Goal: Information Seeking & Learning: Compare options

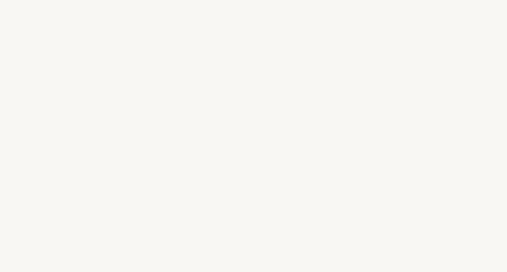
select select "FR"
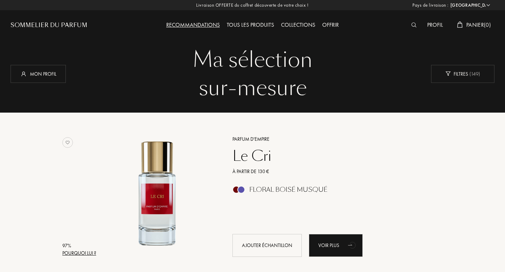
click at [298, 24] on div "Collections" at bounding box center [297, 25] width 41 height 9
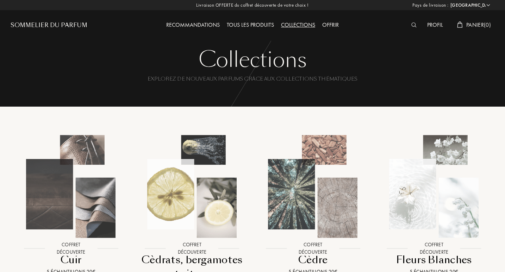
select select "FR"
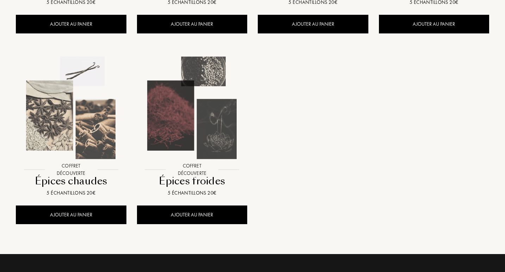
scroll to position [667, 0]
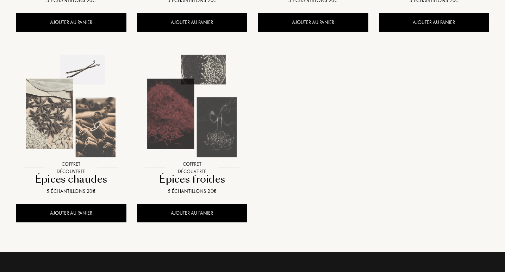
click at [200, 126] on img at bounding box center [192, 106] width 109 height 109
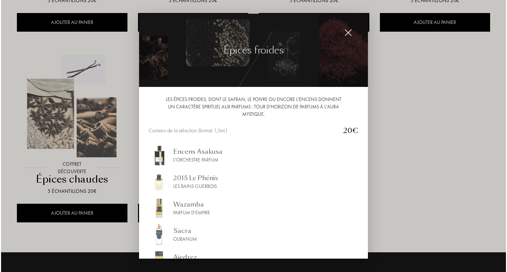
scroll to position [669, 0]
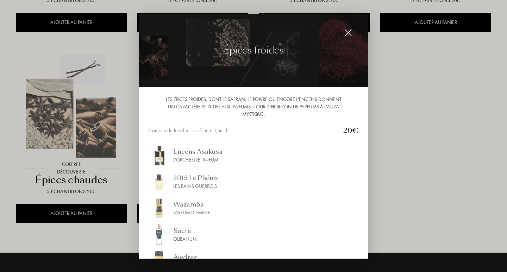
click at [333, 220] on div "Encens Asakusa L'Orchestre Parfum 2015 Le Phénix Les Bains Guerbois Wazamba Par…" at bounding box center [254, 229] width 210 height 168
click at [350, 34] on img at bounding box center [348, 33] width 8 height 8
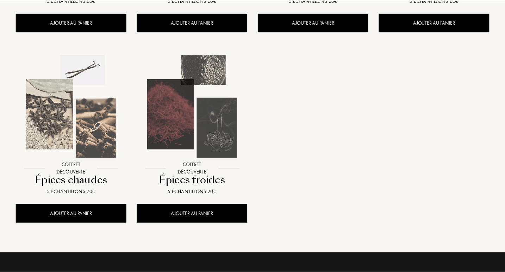
scroll to position [667, 0]
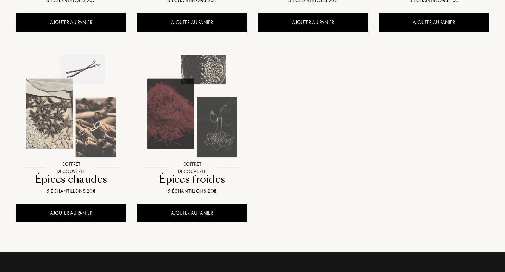
click at [213, 136] on img at bounding box center [192, 106] width 109 height 109
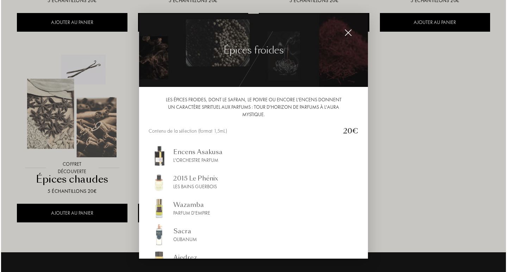
scroll to position [669, 0]
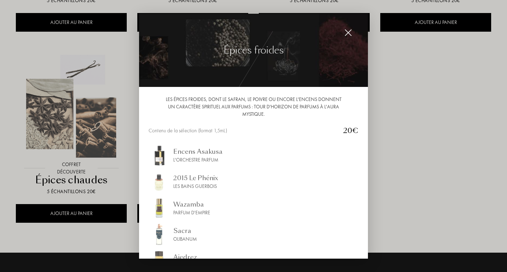
click at [180, 256] on div "Ajedrez" at bounding box center [185, 257] width 24 height 10
click at [189, 211] on div "Parfum d'Empire" at bounding box center [191, 212] width 37 height 7
click at [176, 236] on div "Olibanum" at bounding box center [185, 239] width 24 height 7
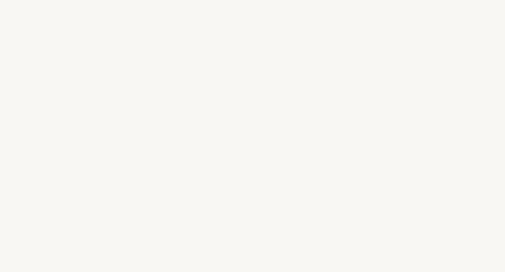
select select "FR"
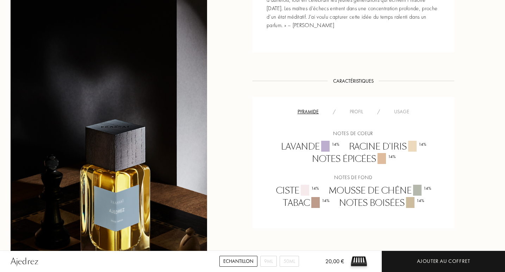
scroll to position [437, 0]
drag, startPoint x: 507, startPoint y: 45, endPoint x: 497, endPoint y: 105, distance: 60.3
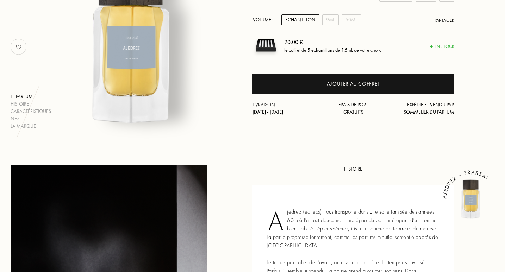
scroll to position [105, 0]
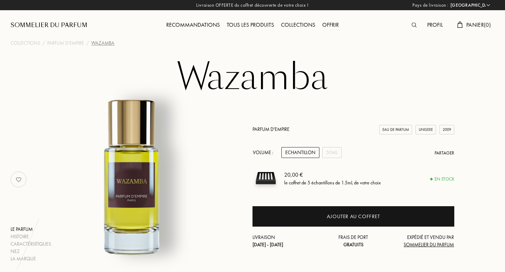
select select "FR"
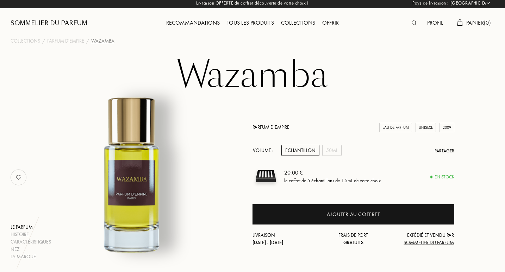
scroll to position [73, 0]
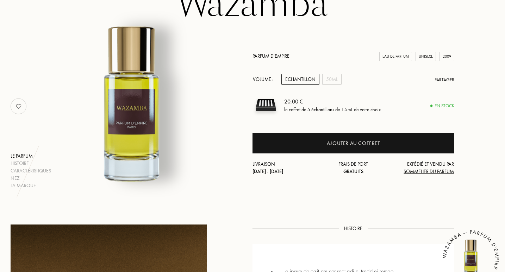
drag, startPoint x: 507, startPoint y: 23, endPoint x: 507, endPoint y: 65, distance: 42.3
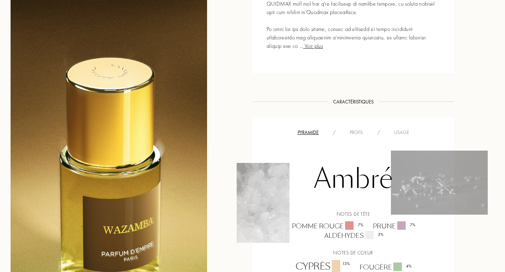
scroll to position [0, 0]
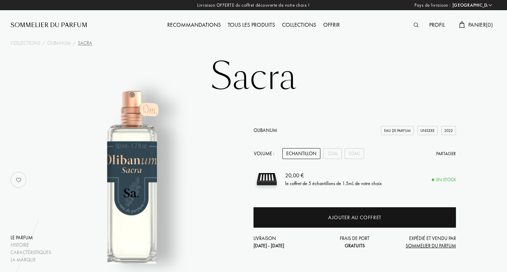
select select "FR"
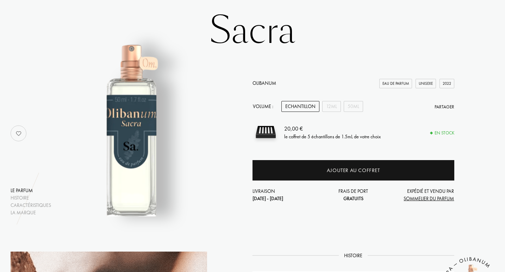
scroll to position [89, 0]
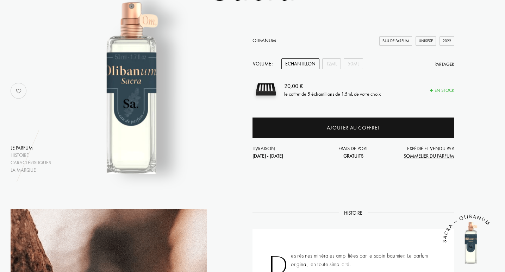
drag, startPoint x: 505, startPoint y: 53, endPoint x: 503, endPoint y: 93, distance: 40.5
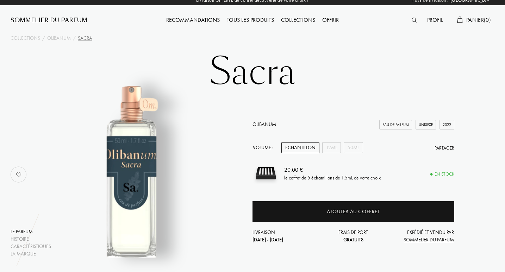
scroll to position [0, 0]
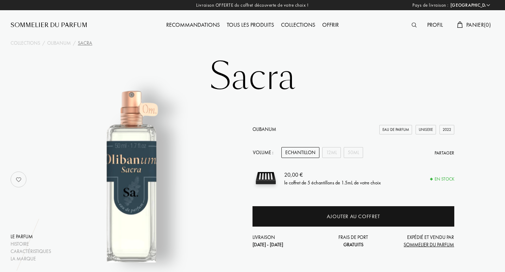
click at [240, 25] on div "Tous les produits" at bounding box center [250, 25] width 54 height 9
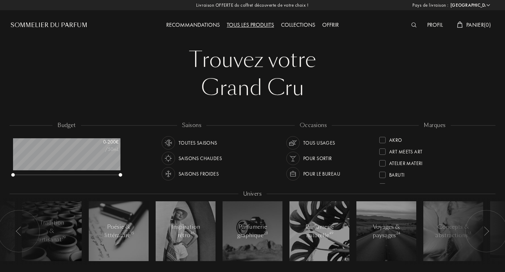
select select "FR"
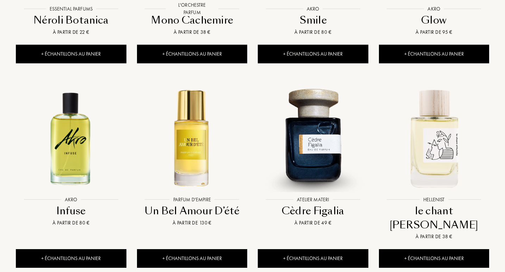
scroll to position [741, 0]
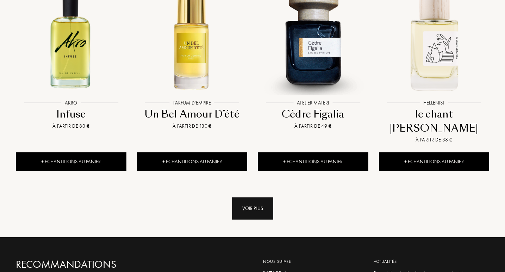
click at [257, 198] on div "Voir plus" at bounding box center [252, 209] width 41 height 22
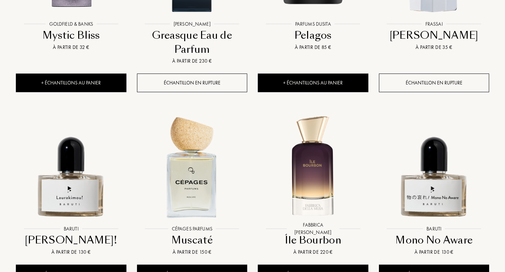
scroll to position [1218, 0]
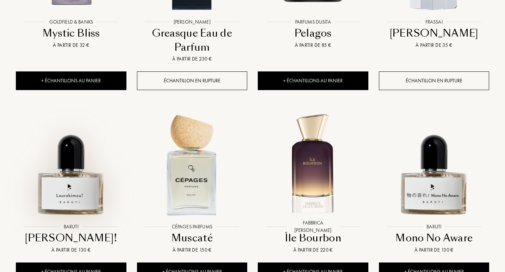
click at [73, 160] on img at bounding box center [71, 164] width 109 height 109
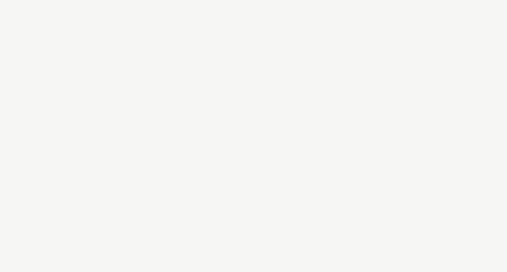
select select "FR"
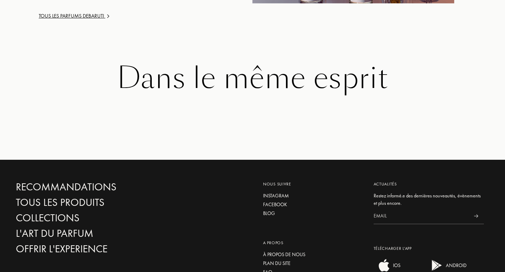
scroll to position [1035, 0]
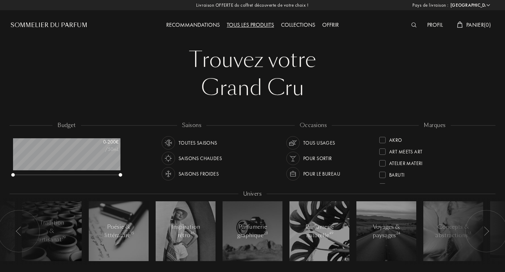
select select "FR"
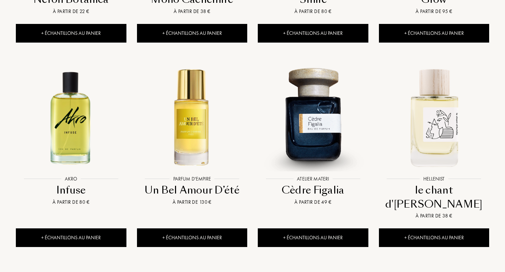
scroll to position [717, 0]
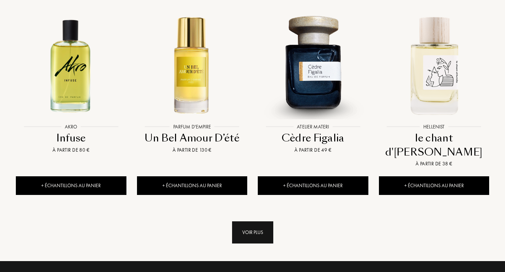
click at [263, 221] on div "Voir plus" at bounding box center [252, 232] width 41 height 22
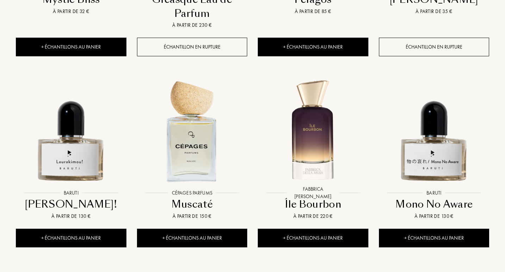
scroll to position [1317, 0]
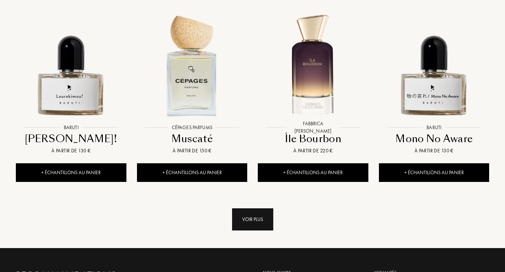
click at [263, 208] on div "Voir plus" at bounding box center [252, 219] width 41 height 22
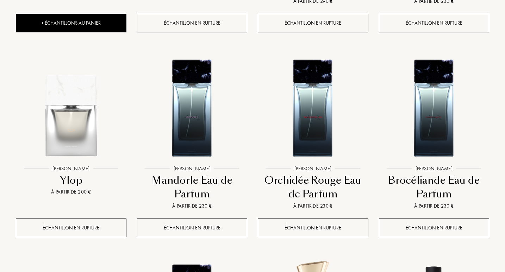
scroll to position [1681, 0]
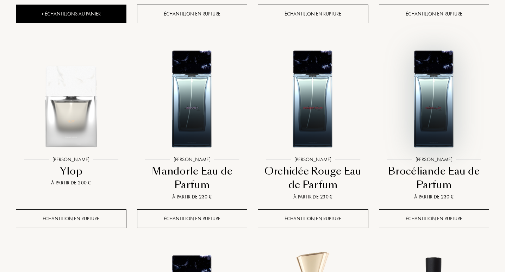
click at [427, 81] on img at bounding box center [434, 97] width 109 height 109
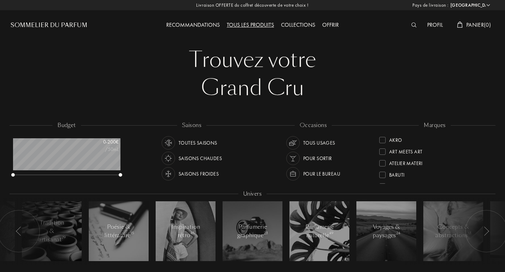
select select "FR"
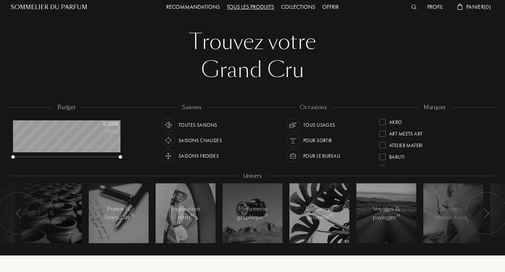
scroll to position [31, 0]
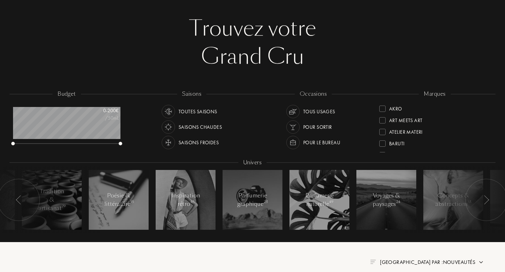
click at [384, 132] on div at bounding box center [382, 132] width 6 height 6
click at [490, 138] on div "marques Atelier Materi Akro Art Meets Art Baruti Binet-Papillon Cépages Parfums…" at bounding box center [434, 121] width 121 height 63
drag, startPoint x: 490, startPoint y: 138, endPoint x: 490, endPoint y: 142, distance: 4.2
click at [490, 142] on div "marques Atelier Materi Akro Art Meets Art Baruti Binet-Papillon Cépages Parfums…" at bounding box center [434, 121] width 121 height 63
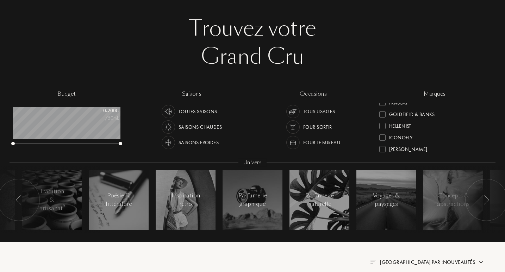
scroll to position [134, 0]
click at [381, 124] on div at bounding box center [382, 126] width 6 height 6
drag, startPoint x: 488, startPoint y: 134, endPoint x: 489, endPoint y: 140, distance: 6.0
click at [489, 140] on div "Atelier Materi Jacques Fath Akro Art Meets Art Baruti Binet-Papillon Cépages Pa…" at bounding box center [434, 128] width 111 height 50
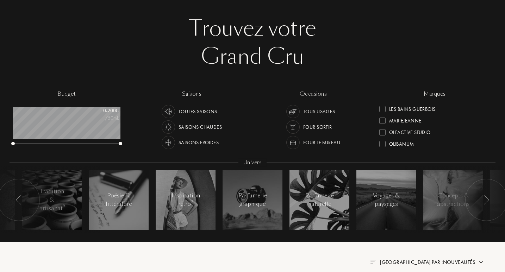
click at [489, 140] on div "Olibanum" at bounding box center [434, 142] width 111 height 12
click at [383, 132] on div at bounding box center [382, 132] width 6 height 6
click at [489, 123] on div "Binet-Papillon" at bounding box center [434, 121] width 111 height 12
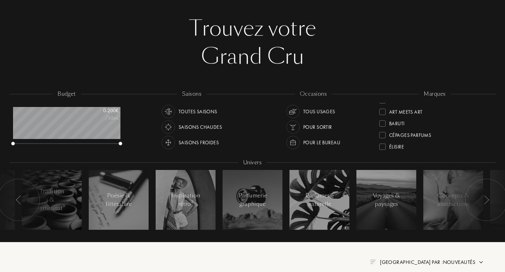
scroll to position [0, 0]
click at [381, 121] on div at bounding box center [382, 120] width 6 height 6
drag, startPoint x: 492, startPoint y: 121, endPoint x: 492, endPoint y: 128, distance: 6.3
click at [492, 128] on div "marques Atelier Materi Jacques Fath Akro Art Meets Art Baruti Binet-Papillon Cé…" at bounding box center [434, 121] width 121 height 63
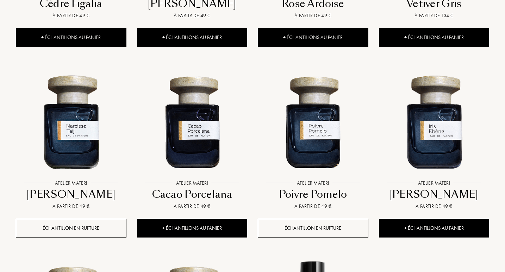
scroll to position [445, 0]
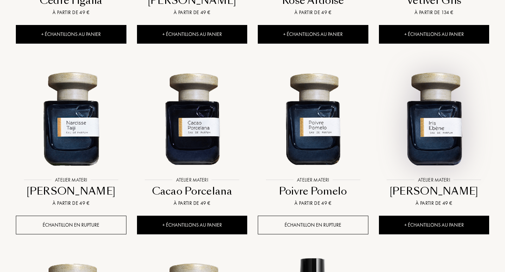
click at [437, 148] on img at bounding box center [434, 118] width 109 height 109
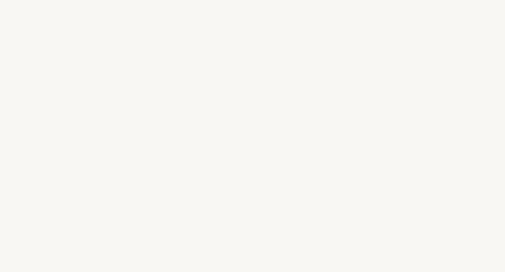
select select "FR"
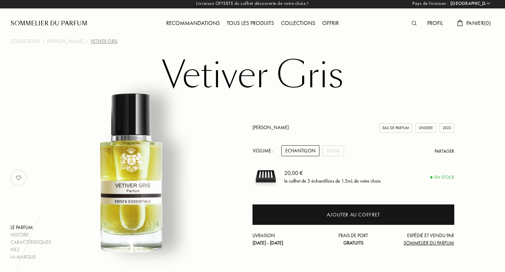
scroll to position [4, 0]
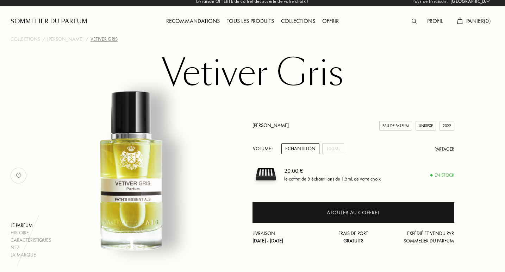
drag, startPoint x: 506, startPoint y: 46, endPoint x: 507, endPoint y: 65, distance: 18.7
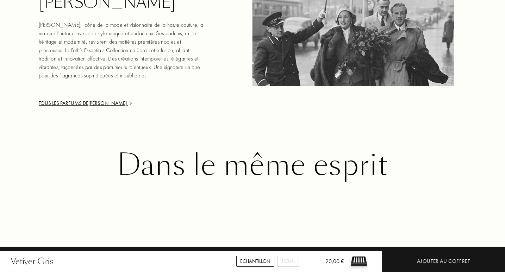
scroll to position [943, 0]
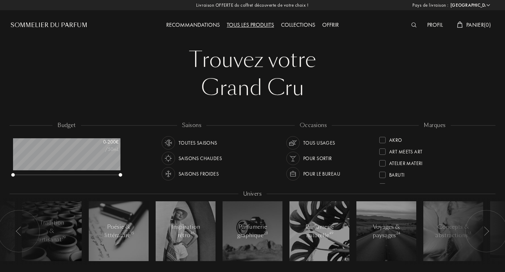
select select "FR"
click at [292, 144] on img at bounding box center [293, 143] width 10 height 10
click at [165, 140] on img at bounding box center [168, 143] width 10 height 10
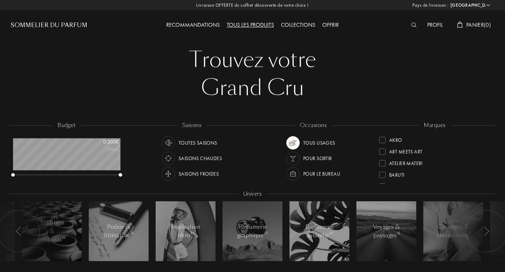
click at [166, 159] on img at bounding box center [168, 159] width 10 height 10
click at [290, 158] on img at bounding box center [293, 159] width 10 height 10
click at [290, 141] on img at bounding box center [293, 143] width 10 height 10
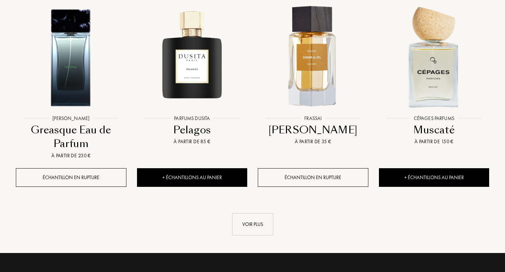
scroll to position [741, 0]
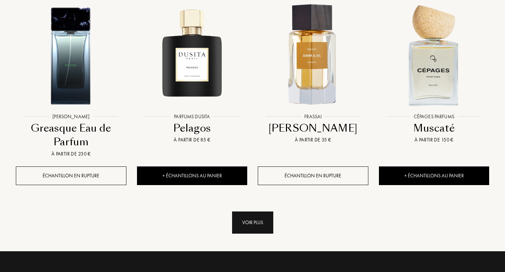
click at [258, 212] on div "Voir plus" at bounding box center [252, 223] width 41 height 22
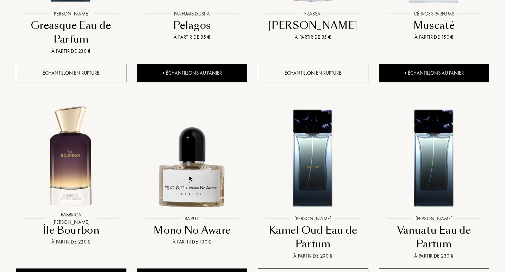
scroll to position [848, 0]
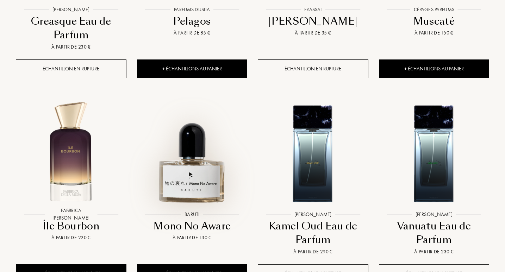
click at [183, 150] on img at bounding box center [192, 152] width 109 height 109
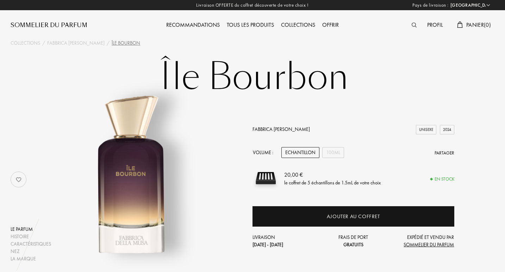
select select "FR"
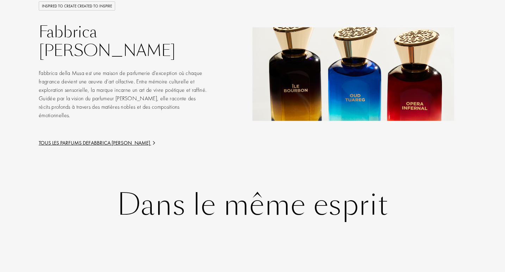
scroll to position [1081, 0]
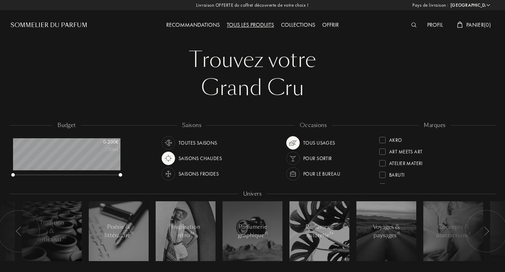
select select "FR"
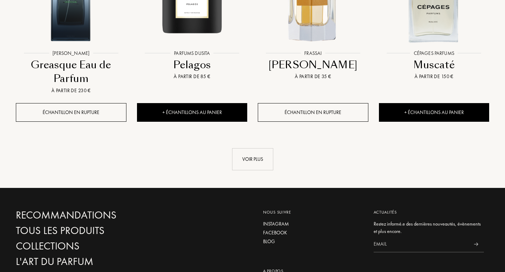
scroll to position [801, 0]
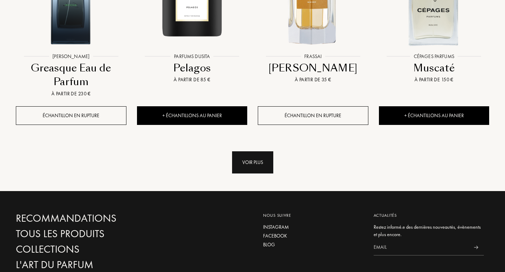
click at [260, 151] on div "Voir plus" at bounding box center [252, 162] width 41 height 22
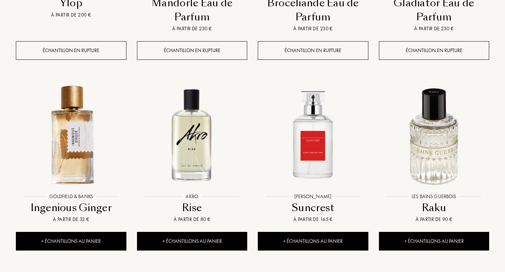
scroll to position [1281, 0]
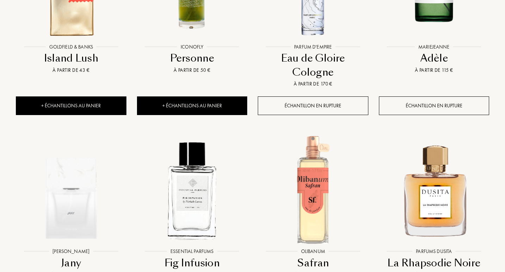
scroll to position [1653, 0]
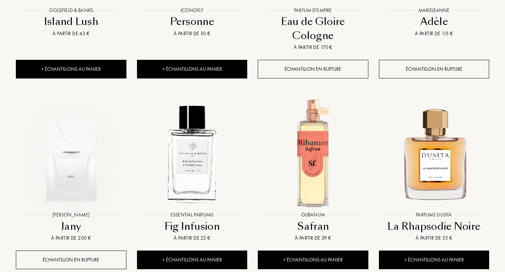
click at [69, 126] on img at bounding box center [71, 153] width 109 height 109
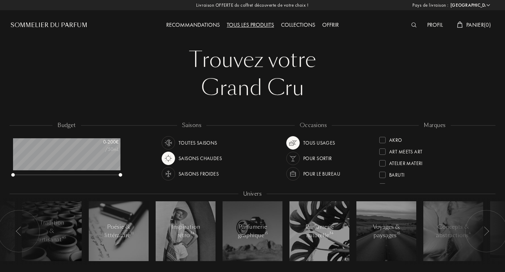
select select "FR"
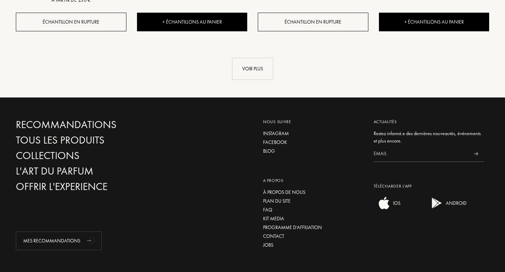
scroll to position [35, 107]
click at [255, 58] on div "Voir plus" at bounding box center [252, 69] width 41 height 22
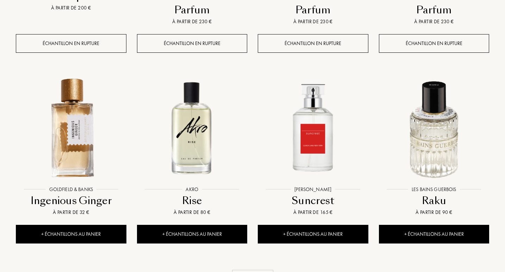
scroll to position [1306, 0]
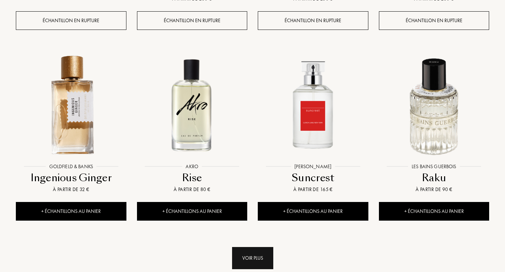
click at [259, 247] on div "Voir plus" at bounding box center [252, 258] width 41 height 22
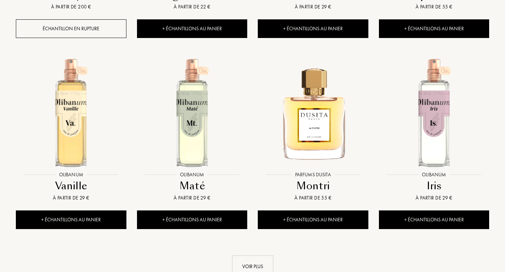
scroll to position [1891, 0]
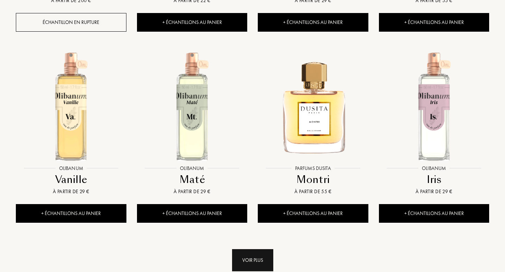
click at [257, 249] on div "Voir plus" at bounding box center [252, 260] width 41 height 22
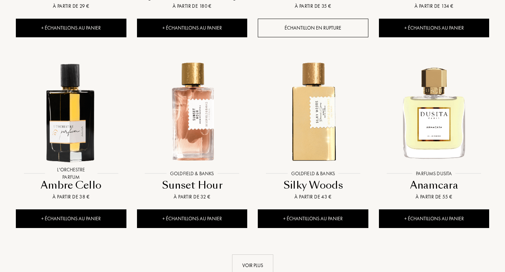
scroll to position [2462, 0]
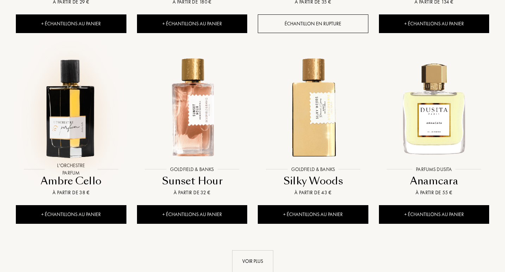
click at [86, 109] on img at bounding box center [71, 107] width 109 height 109
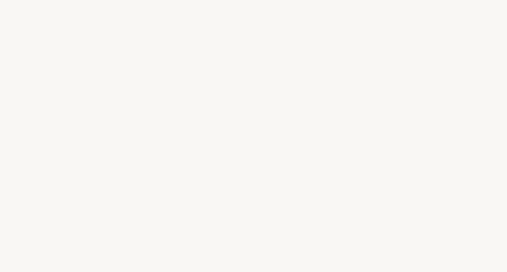
select select "FR"
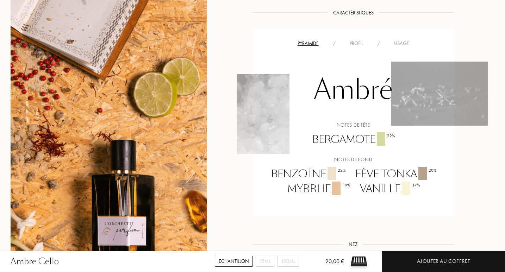
scroll to position [556, 0]
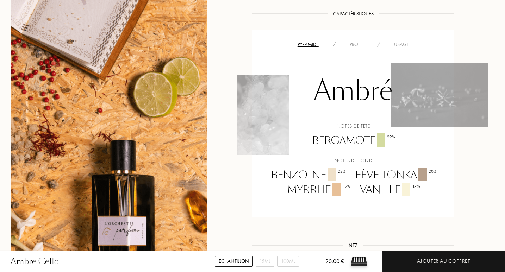
drag, startPoint x: 506, startPoint y: 38, endPoint x: 506, endPoint y: 152, distance: 114.1
click at [505, 152] on html "[GEOGRAPHIC_DATA] : [GEOGRAPHIC_DATA] [GEOGRAPHIC_DATA] [GEOGRAPHIC_DATA] [GEOG…" at bounding box center [252, 245] width 505 height 1602
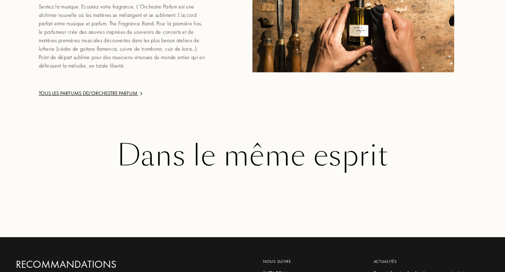
scroll to position [1171, 0]
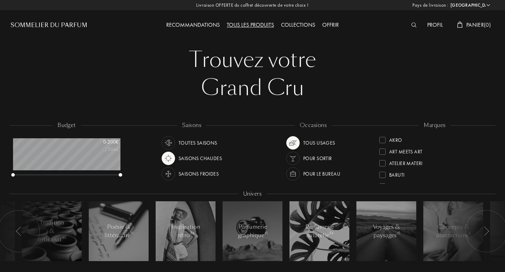
select select "FR"
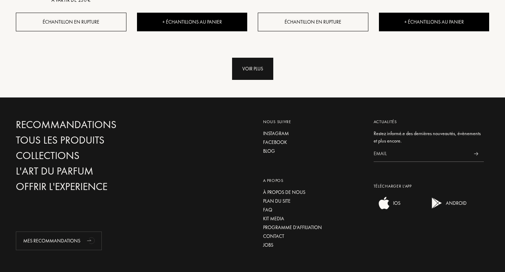
click at [263, 58] on div "Voir plus" at bounding box center [252, 69] width 41 height 22
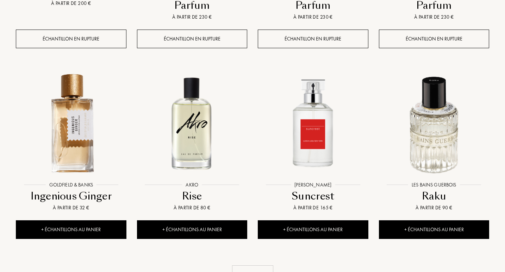
scroll to position [1290, 0]
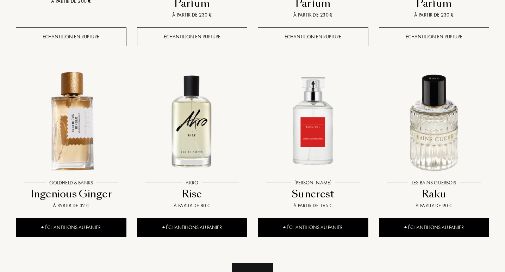
click at [250, 263] on div "Voir plus" at bounding box center [252, 274] width 41 height 22
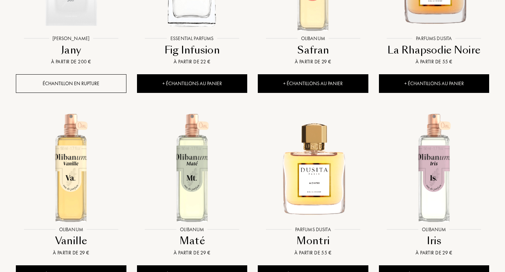
scroll to position [1897, 0]
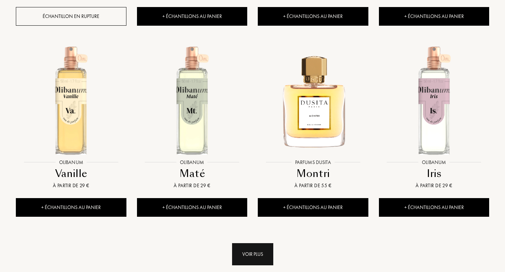
click at [263, 243] on div "Voir plus" at bounding box center [252, 254] width 41 height 22
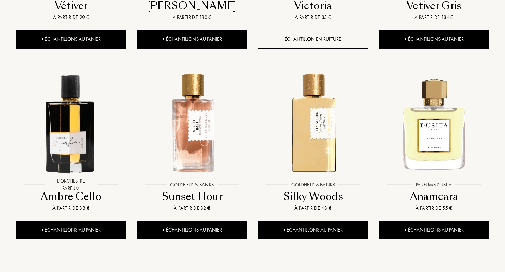
scroll to position [2492, 0]
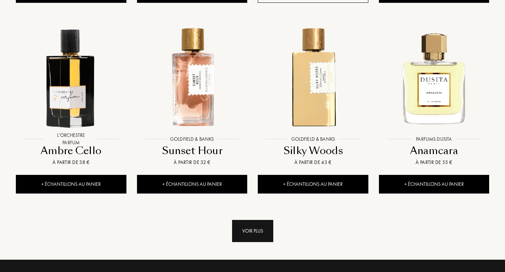
click at [254, 220] on div "Voir plus" at bounding box center [252, 231] width 41 height 22
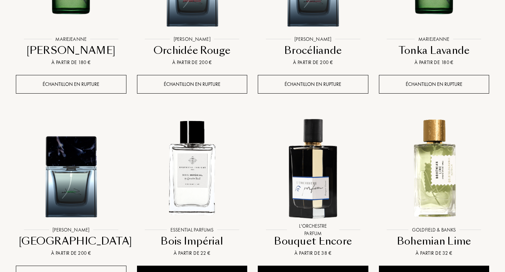
scroll to position [3056, 0]
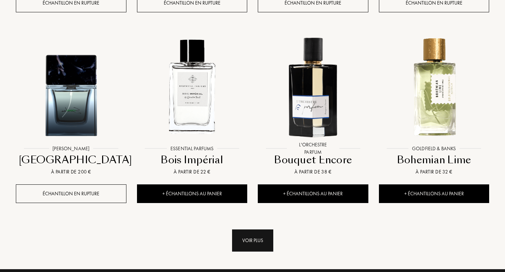
click at [262, 230] on div "Voir plus" at bounding box center [252, 241] width 41 height 22
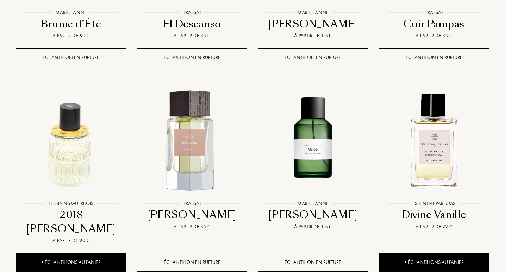
scroll to position [3595, 0]
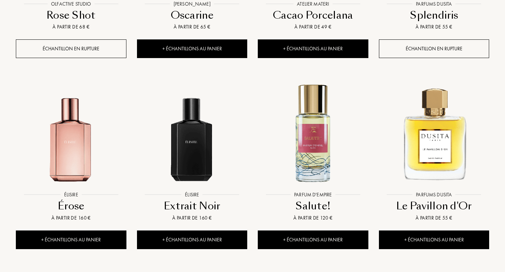
scroll to position [4175, 0]
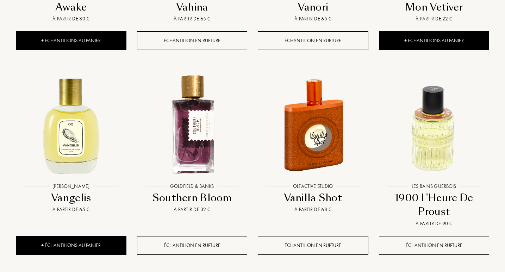
scroll to position [4824, 0]
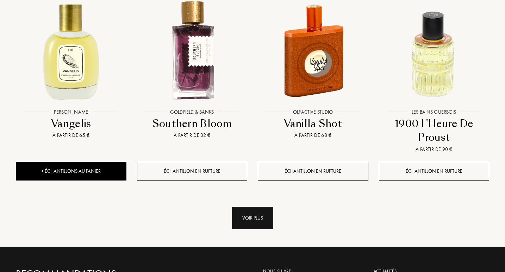
click at [243, 207] on div "Voir plus" at bounding box center [252, 218] width 41 height 22
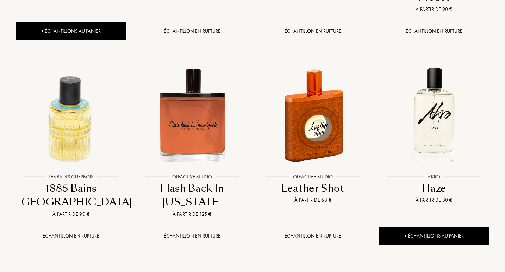
scroll to position [5108, 0]
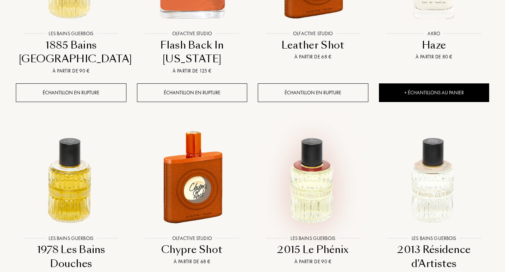
click at [322, 148] on img at bounding box center [312, 176] width 109 height 109
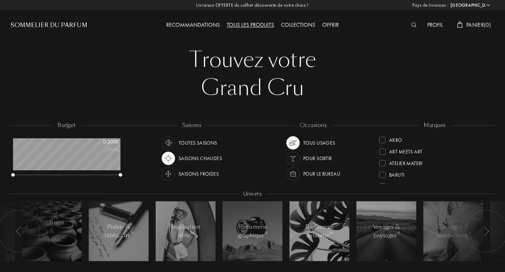
select select "FR"
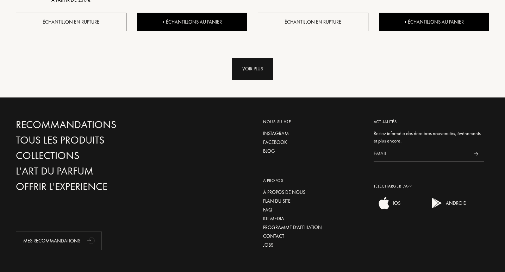
click at [263, 58] on div "Voir plus" at bounding box center [252, 69] width 41 height 22
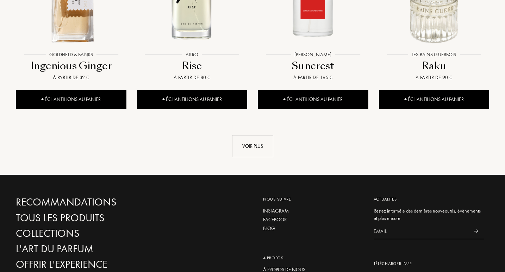
scroll to position [1420, 0]
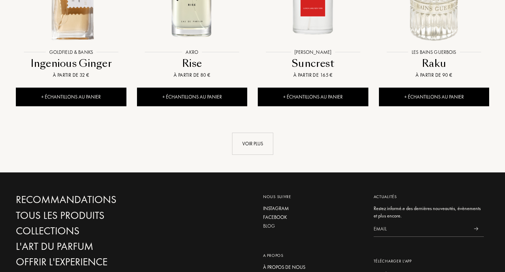
click at [267, 223] on div "Blog" at bounding box center [313, 226] width 100 height 7
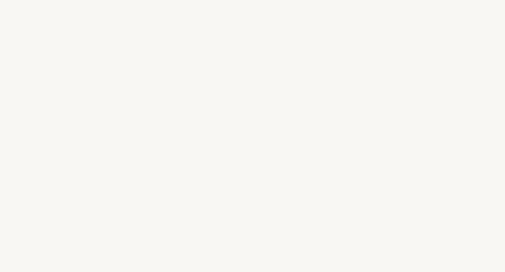
select select "FR"
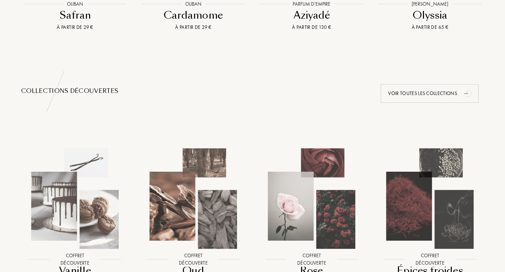
scroll to position [554, 0]
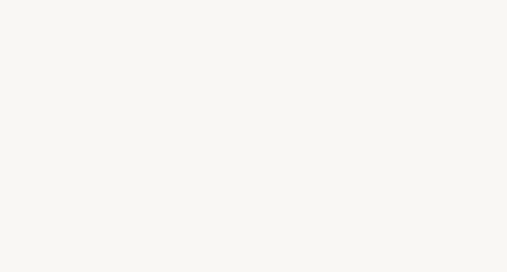
select select "FR"
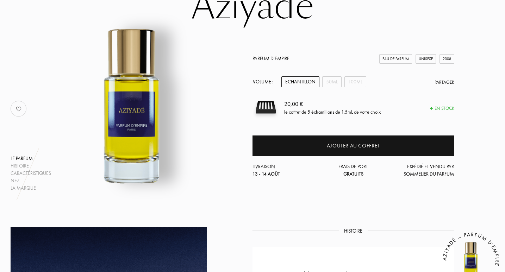
scroll to position [50, 0]
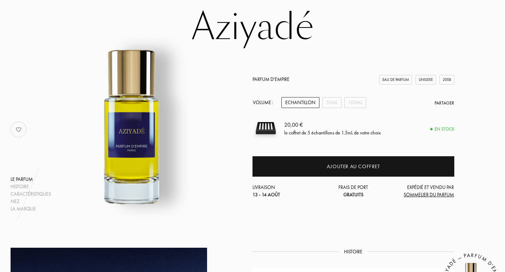
click at [269, 79] on link "Parfum d'Empire" at bounding box center [270, 79] width 37 height 6
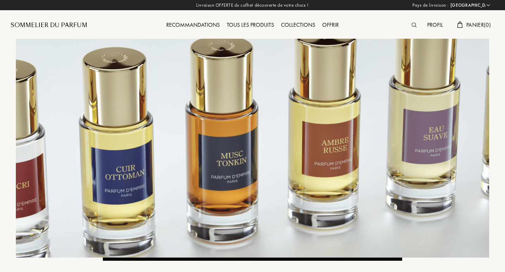
select select "FR"
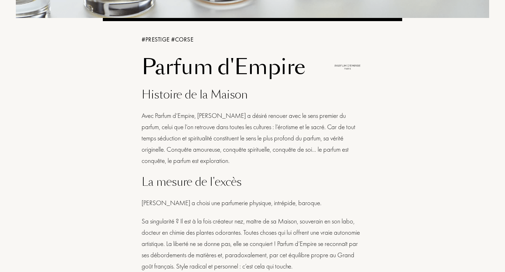
scroll to position [403, 0]
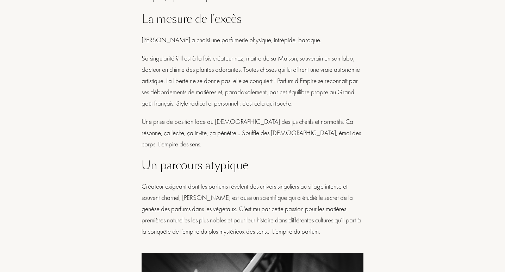
drag, startPoint x: 506, startPoint y: 19, endPoint x: 503, endPoint y: 81, distance: 62.4
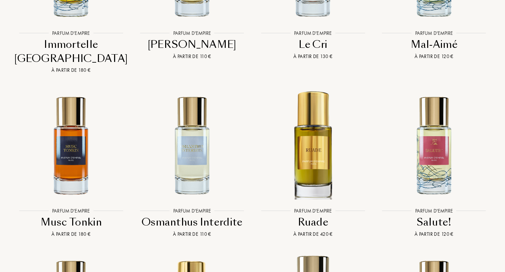
scroll to position [2058, 0]
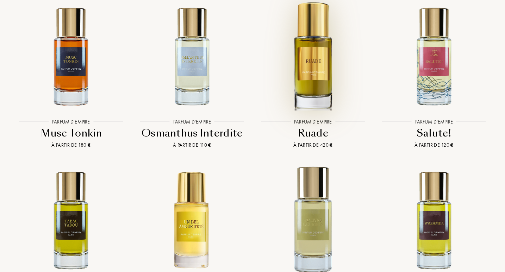
click at [313, 56] on img at bounding box center [312, 55] width 109 height 109
